Goal: Obtain resource: Download file/media

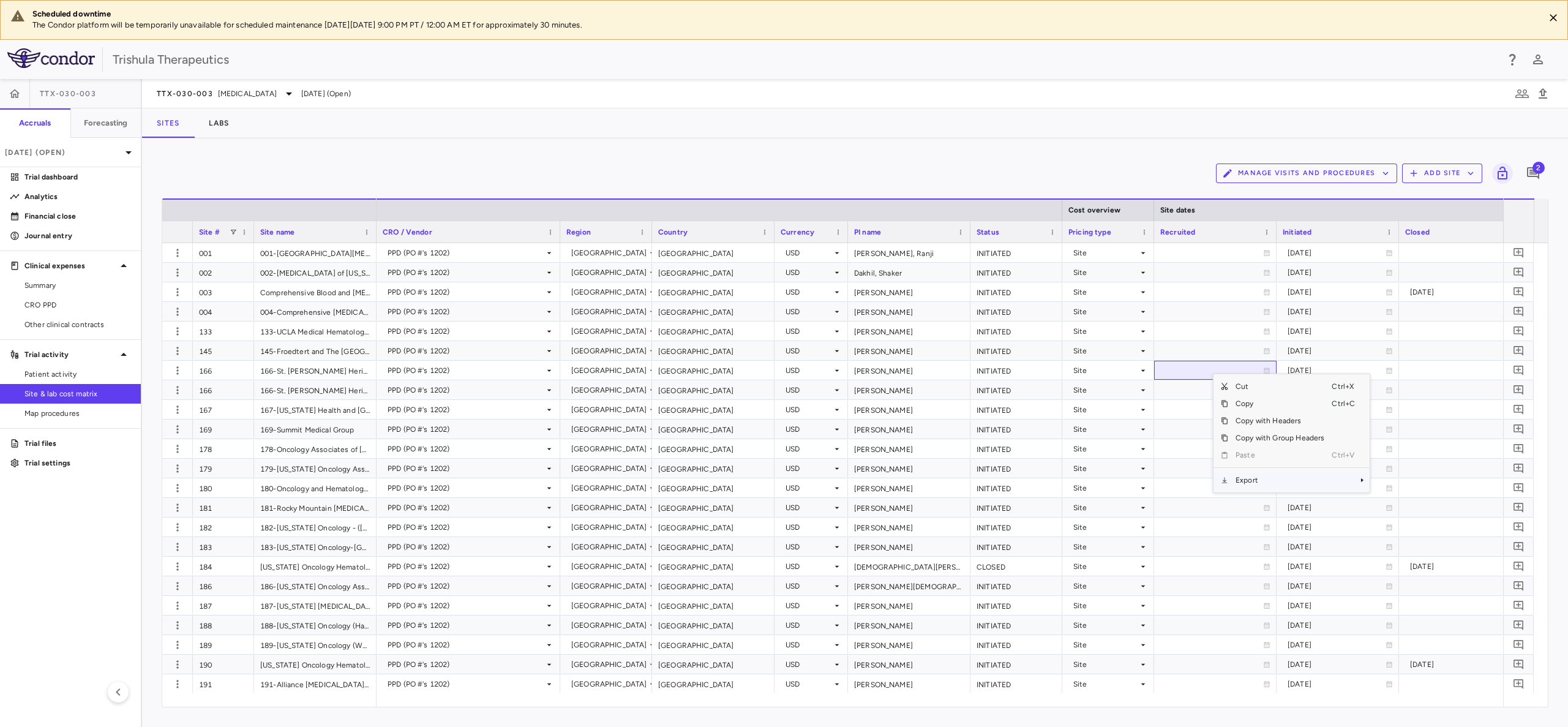
click at [1274, 487] on span "Export" at bounding box center [1280, 480] width 103 height 17
click at [1397, 503] on span "Excel Export" at bounding box center [1410, 501] width 57 height 17
click at [51, 370] on span "Patient activity" at bounding box center [78, 374] width 107 height 11
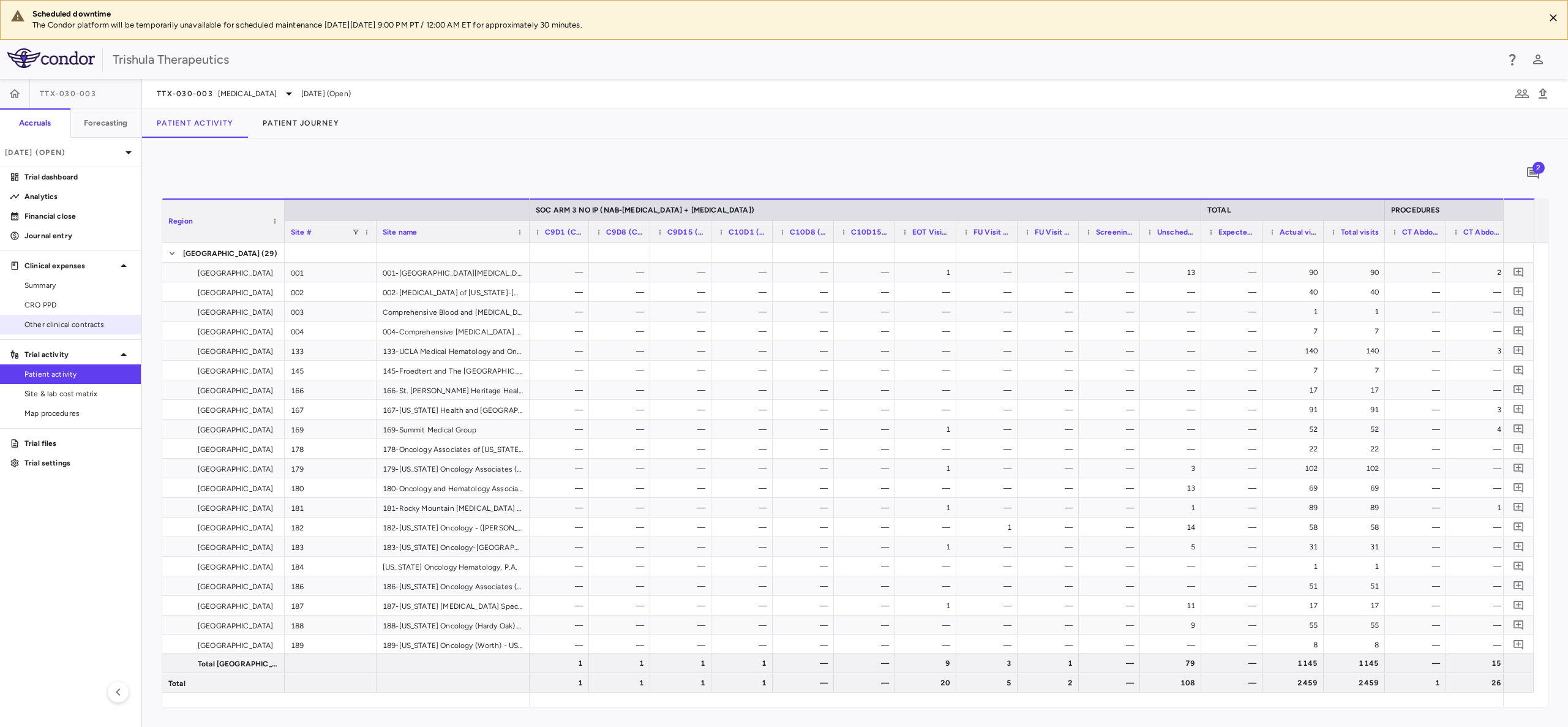
click at [36, 315] on link "Other clinical contracts" at bounding box center [70, 324] width 141 height 18
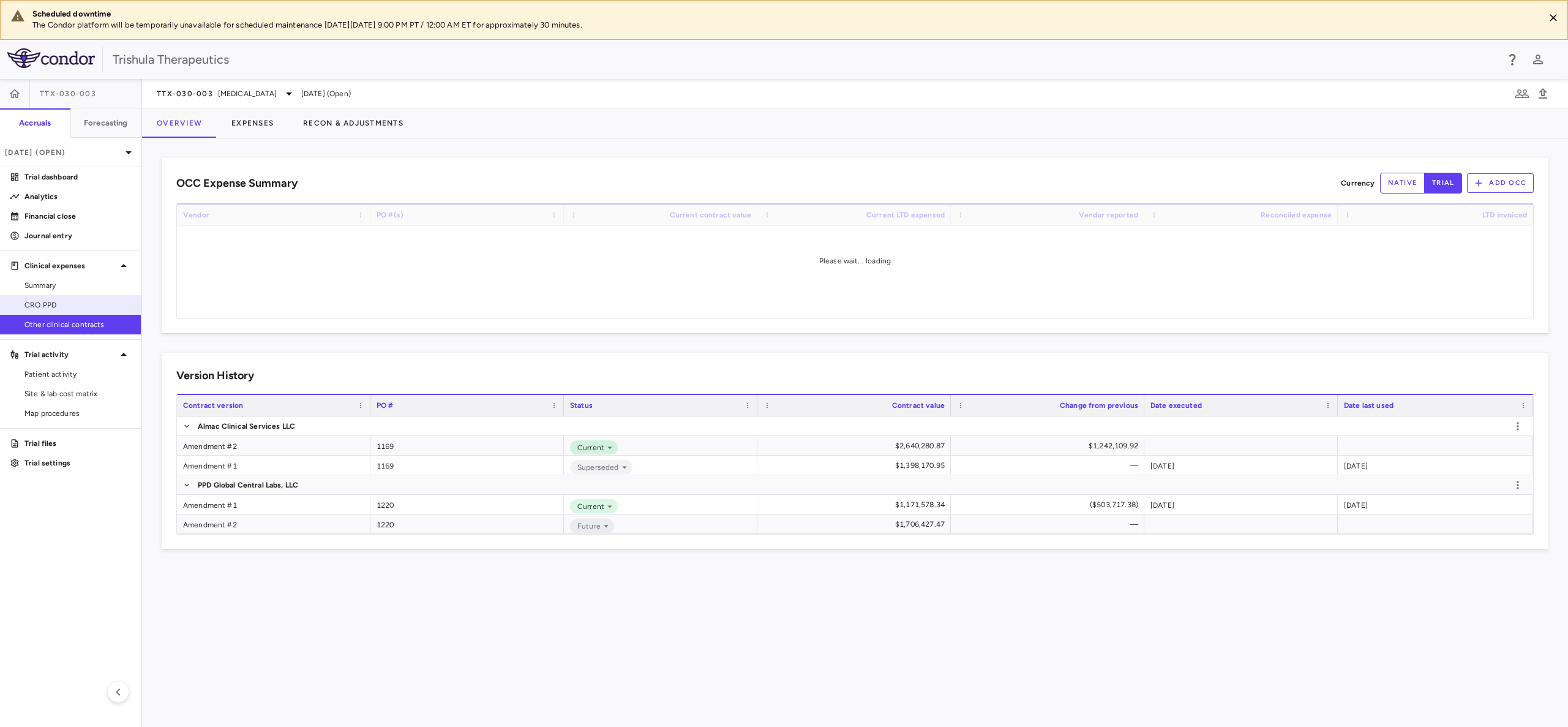
click at [37, 309] on span "CRO PPD" at bounding box center [78, 304] width 107 height 11
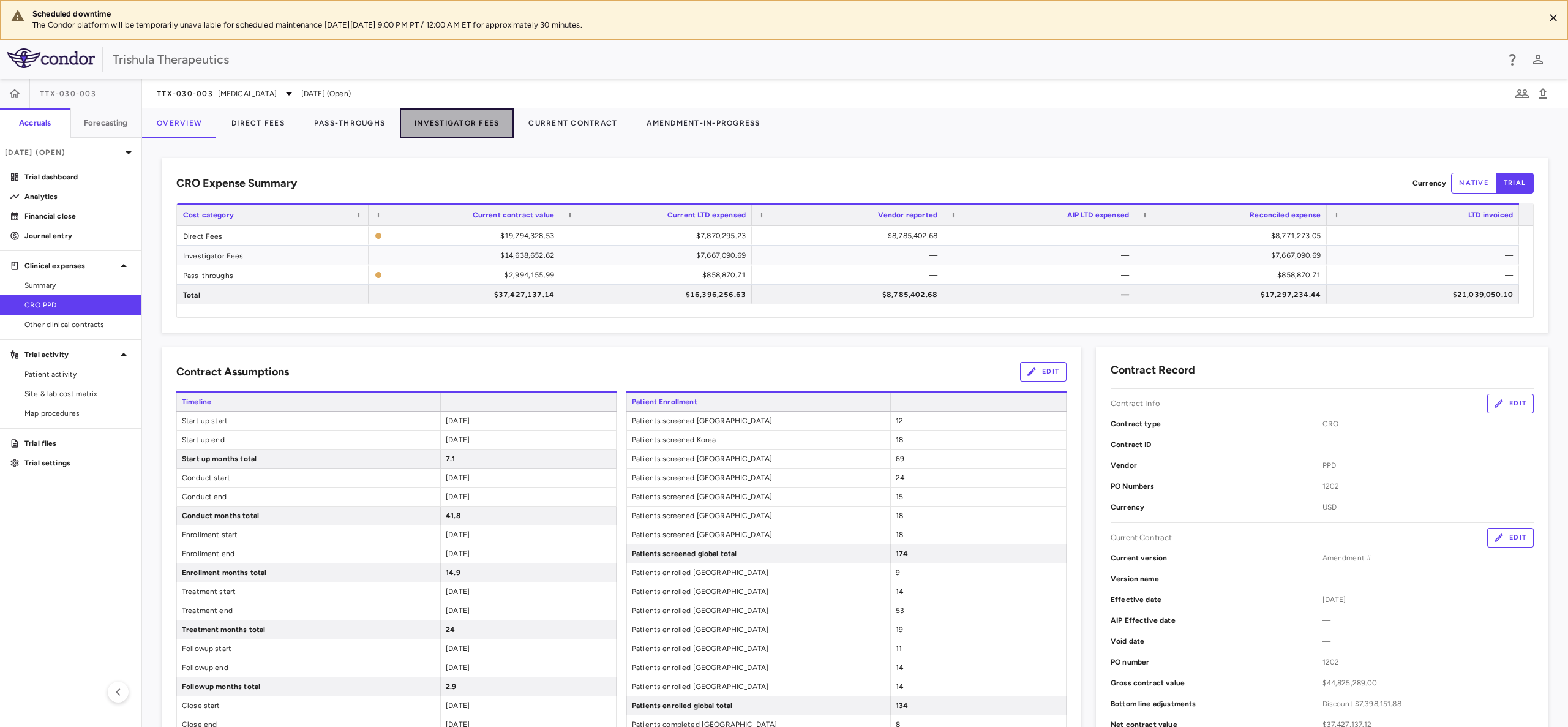
click at [471, 118] on button "Investigator Fees" at bounding box center [457, 123] width 114 height 29
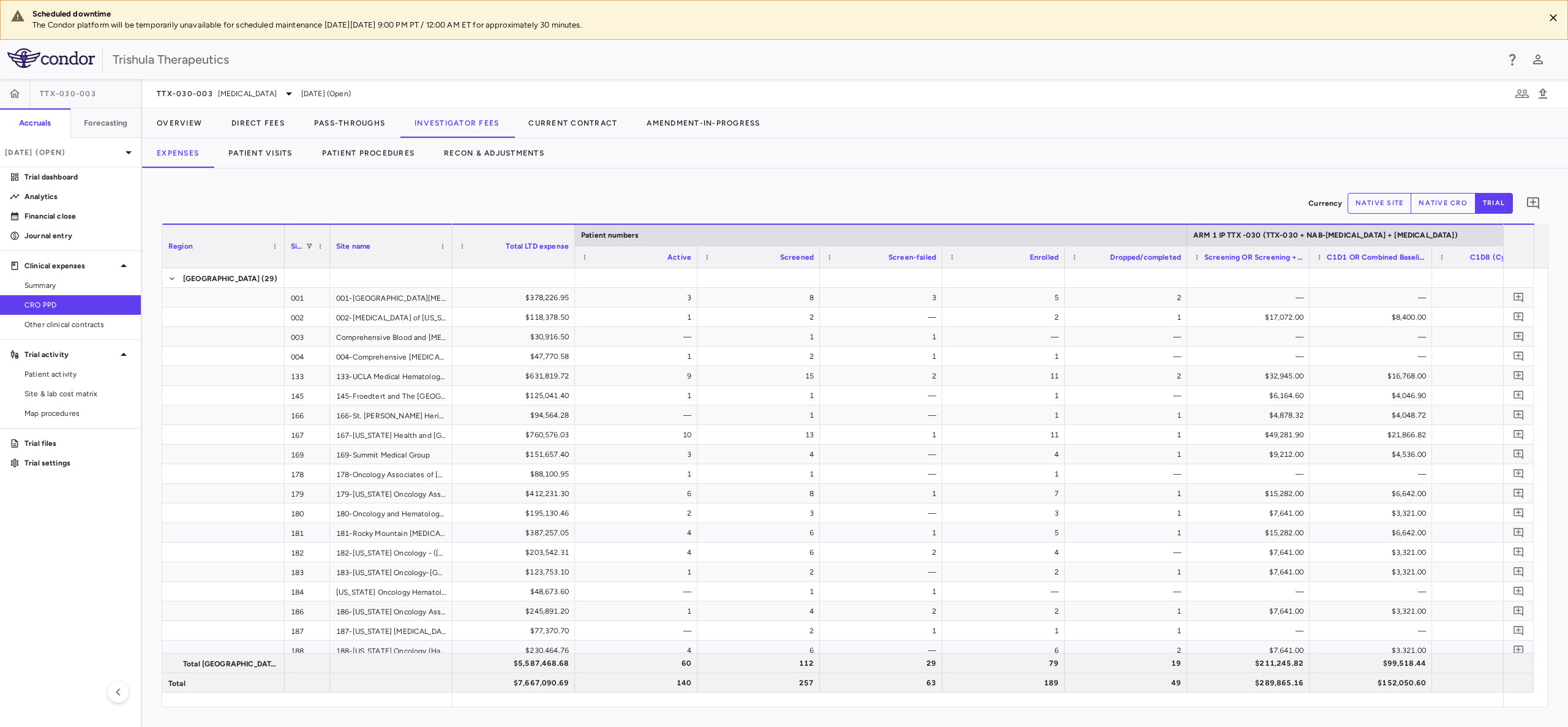
drag, startPoint x: 406, startPoint y: 235, endPoint x: 329, endPoint y: 237, distance: 77.0
click at [329, 237] on div at bounding box center [329, 246] width 5 height 43
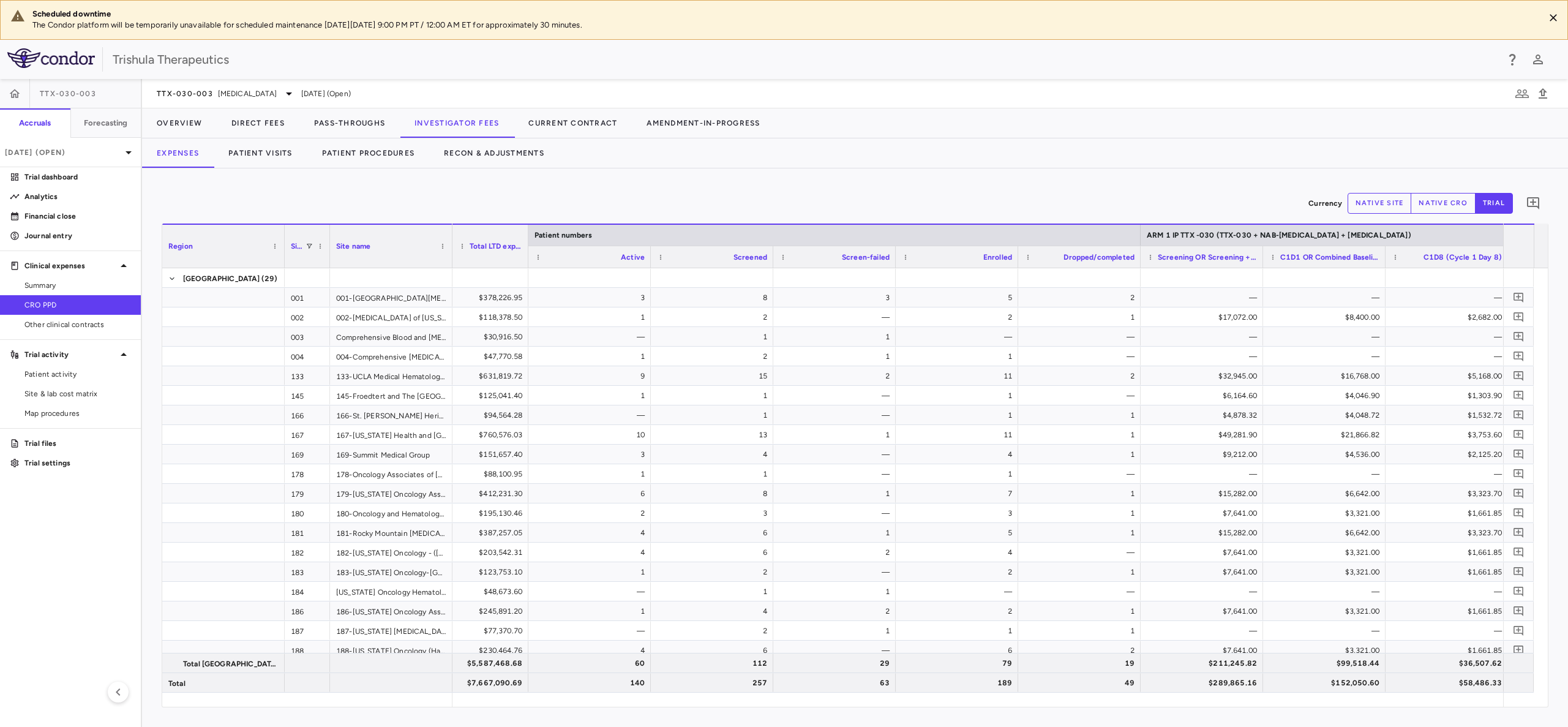
drag, startPoint x: 573, startPoint y: 260, endPoint x: 527, endPoint y: 262, distance: 46.0
click at [527, 262] on div at bounding box center [528, 246] width 5 height 43
click at [656, 432] on div "13" at bounding box center [711, 434] width 122 height 19
click at [1131, 572] on span "Export" at bounding box center [1173, 573] width 103 height 17
click at [1210, 580] on span "Export" at bounding box center [1173, 573] width 103 height 17
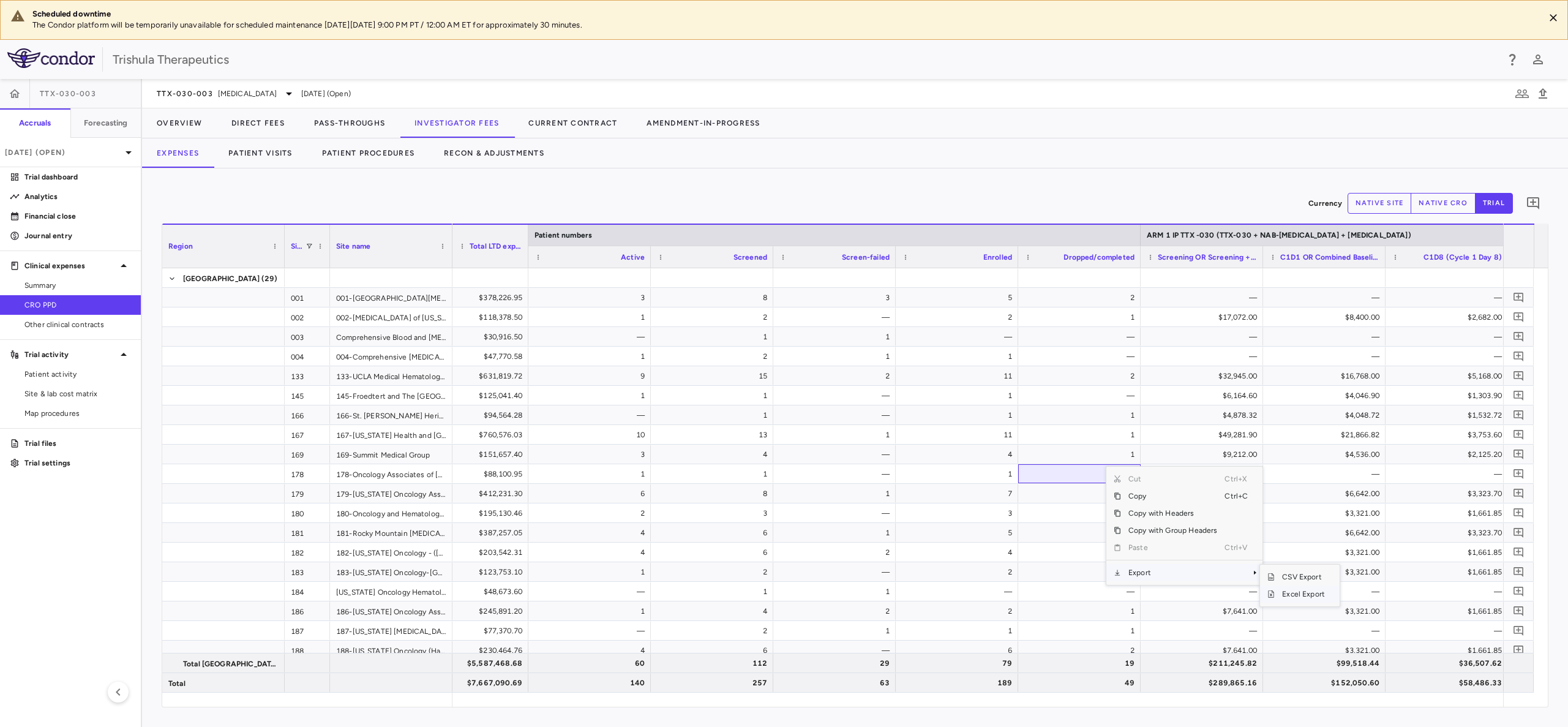
click at [1282, 596] on span "Excel Export" at bounding box center [1303, 594] width 57 height 17
